Goal: Find specific page/section: Find specific page/section

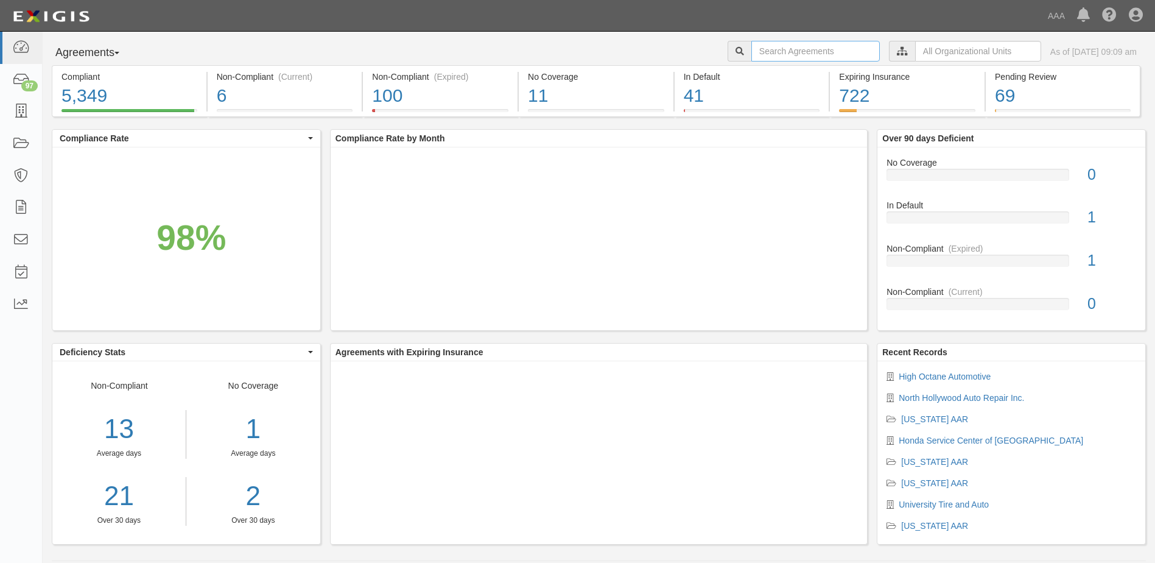
click at [813, 52] on input "text" at bounding box center [816, 51] width 129 height 21
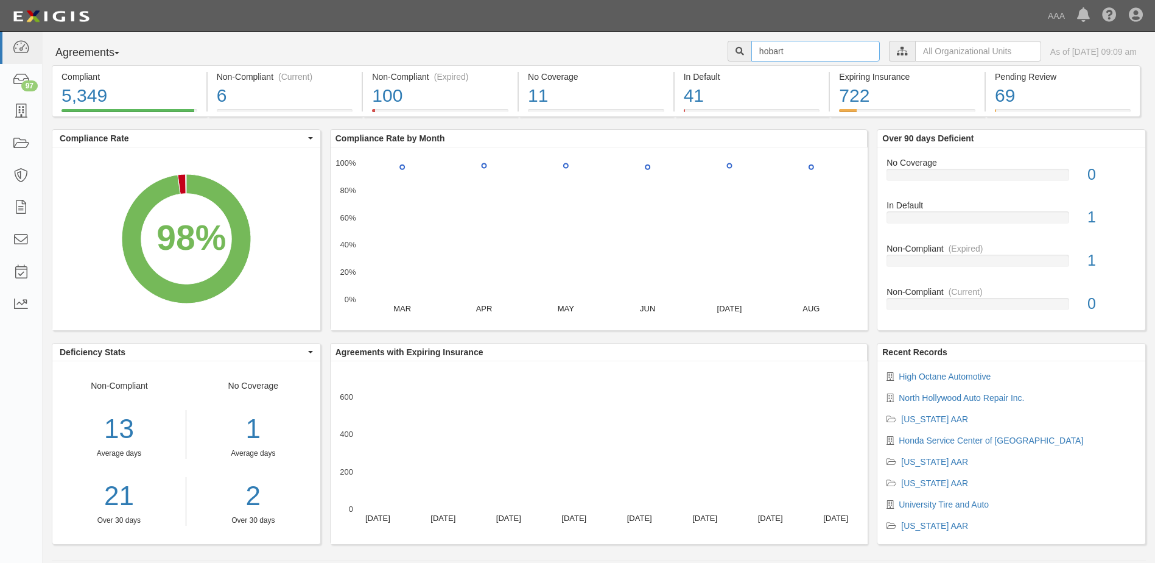
type input "hobart"
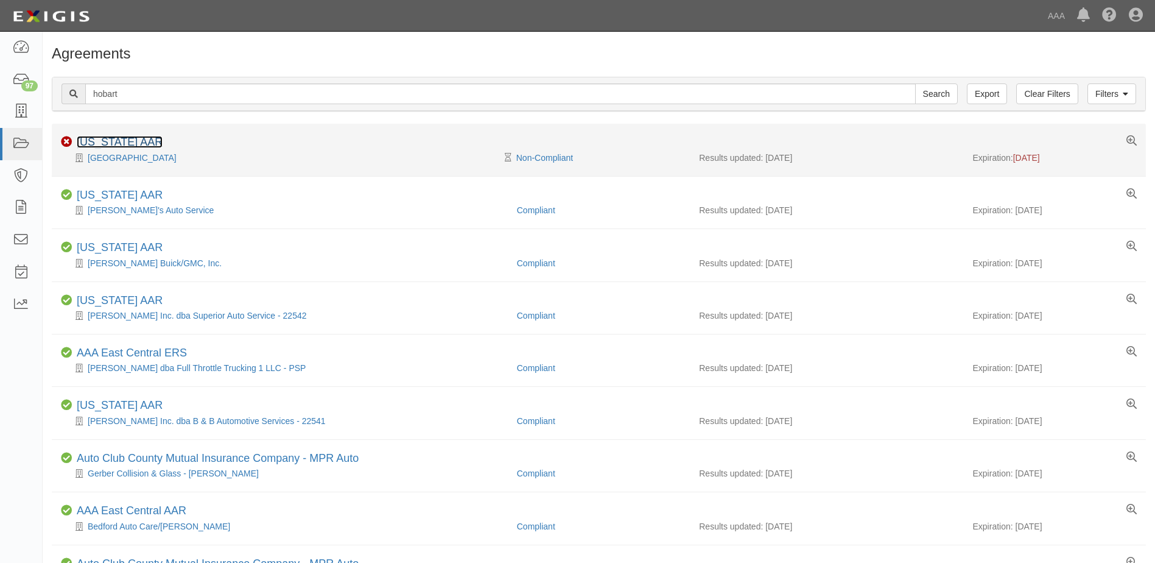
click at [127, 143] on link "[US_STATE] AAR" at bounding box center [120, 142] width 86 height 12
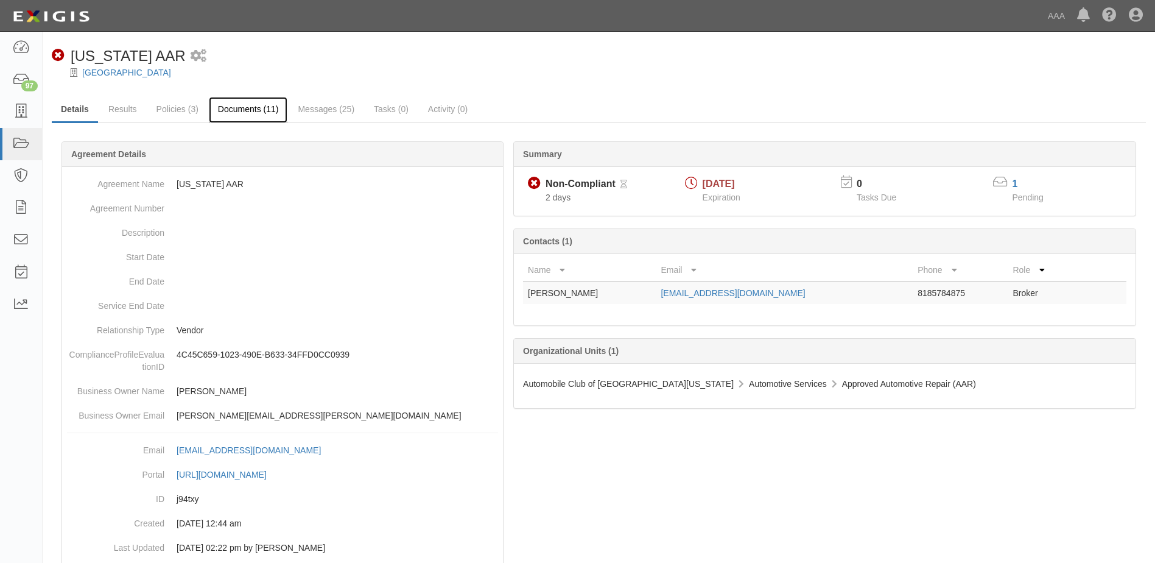
click at [246, 106] on link "Documents (11)" at bounding box center [248, 110] width 79 height 26
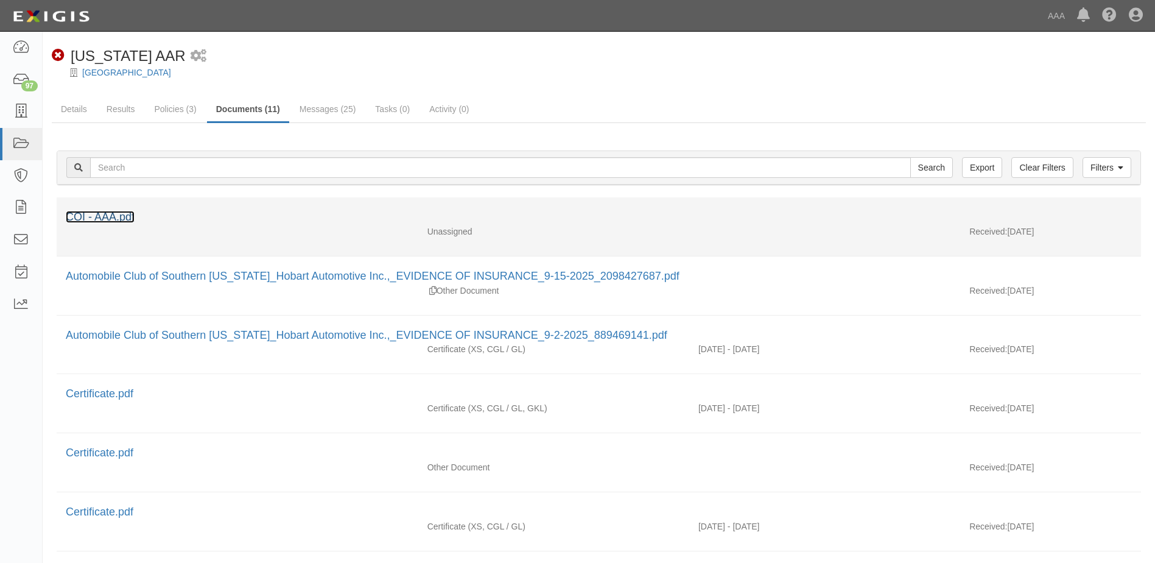
click at [116, 218] on link "COI - AAA.pdf" at bounding box center [100, 217] width 69 height 12
